Goal: Task Accomplishment & Management: Manage account settings

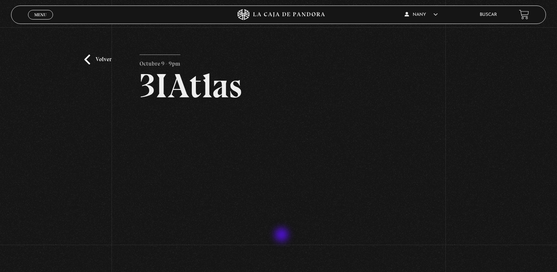
scroll to position [39, 0]
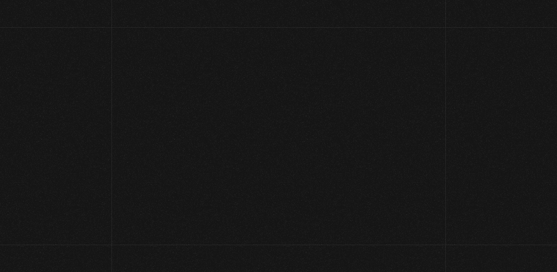
scroll to position [39, 0]
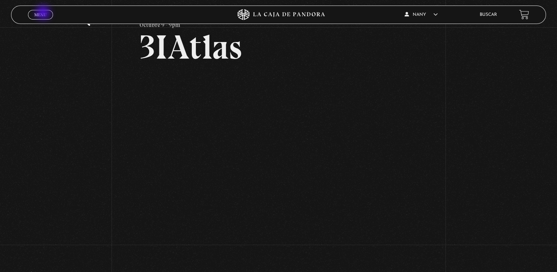
click at [44, 13] on span "Menu" at bounding box center [40, 15] width 12 height 4
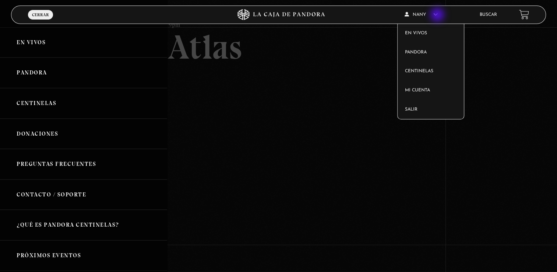
click at [437, 15] on span "Nany" at bounding box center [421, 15] width 33 height 4
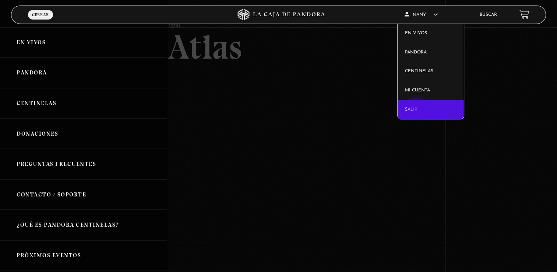
click at [417, 107] on link "Salir" at bounding box center [431, 109] width 66 height 19
